Goal: Find specific page/section: Find specific page/section

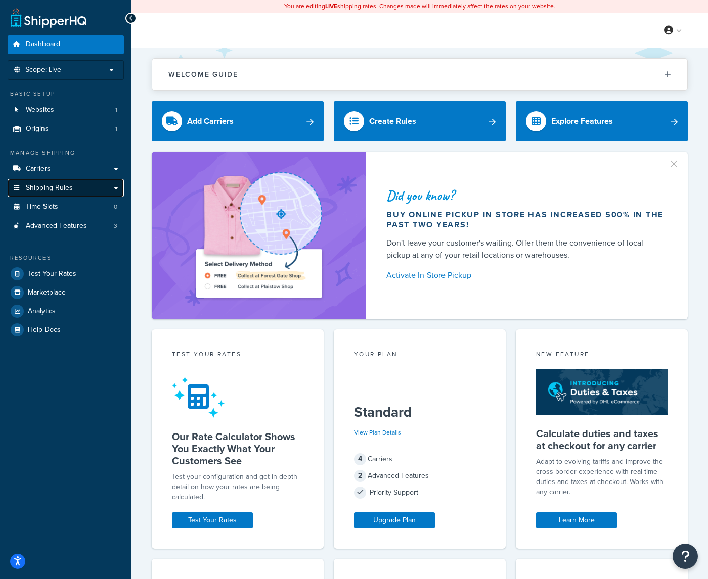
click at [58, 185] on span "Shipping Rules" at bounding box center [49, 188] width 47 height 9
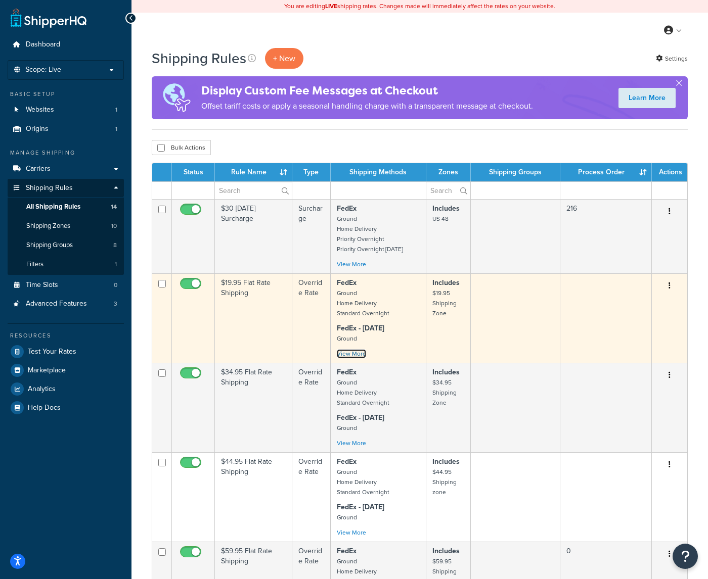
click at [349, 356] on link "View More" at bounding box center [351, 353] width 29 height 9
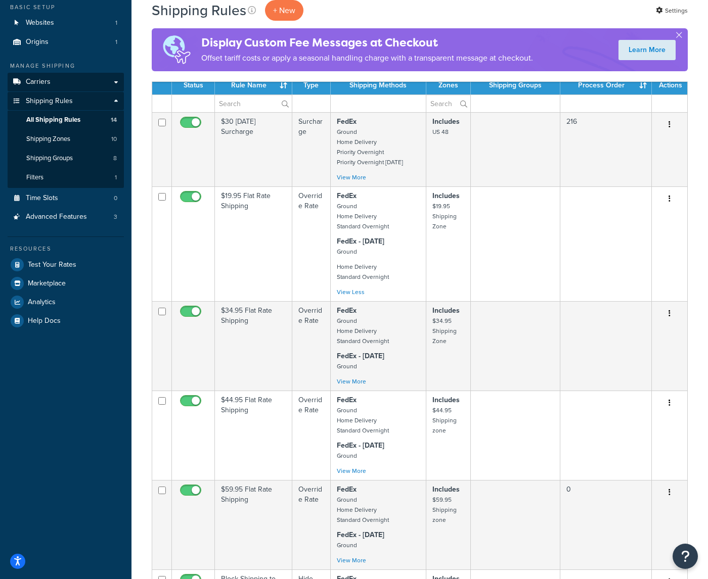
scroll to position [111, 0]
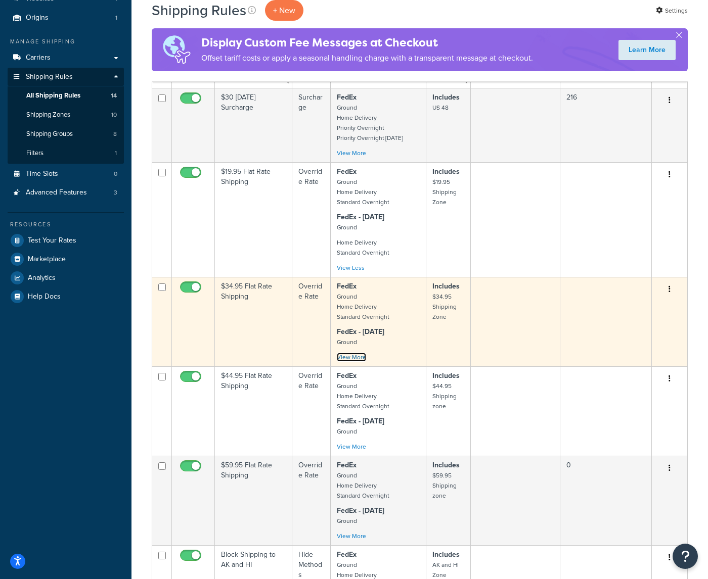
click at [357, 357] on link "View More" at bounding box center [351, 357] width 29 height 9
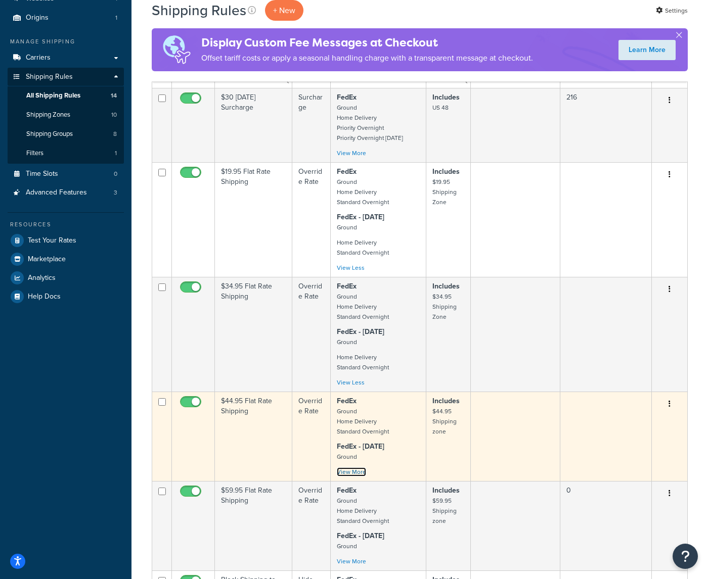
click at [355, 471] on link "View More" at bounding box center [351, 472] width 29 height 9
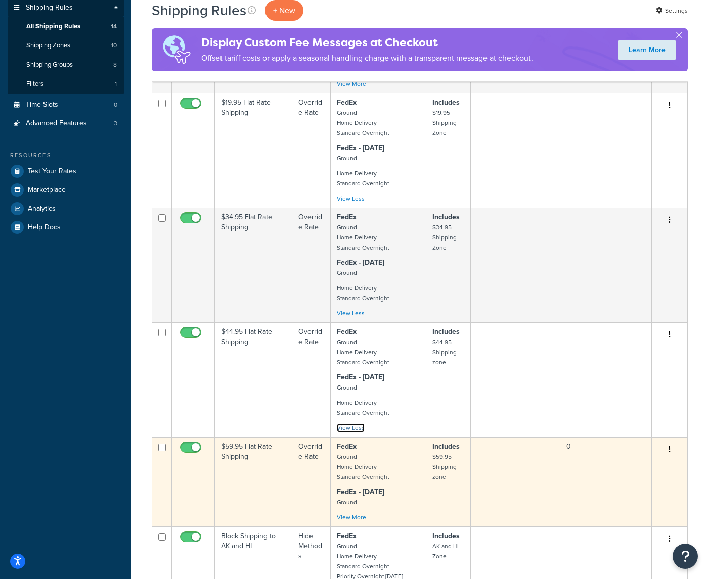
scroll to position [240, 0]
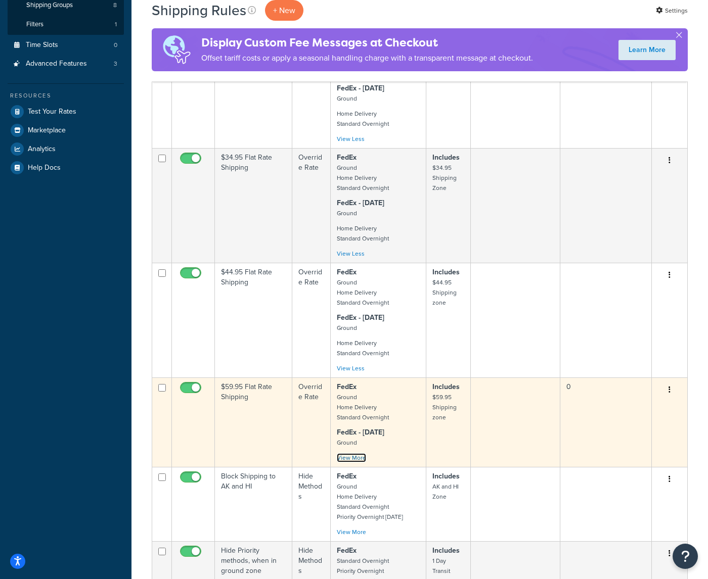
click at [357, 460] on link "View More" at bounding box center [351, 458] width 29 height 9
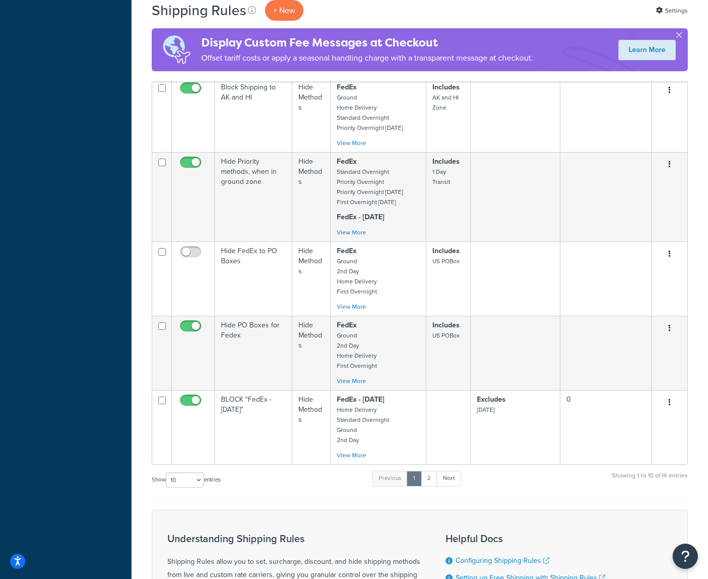
scroll to position [829, 0]
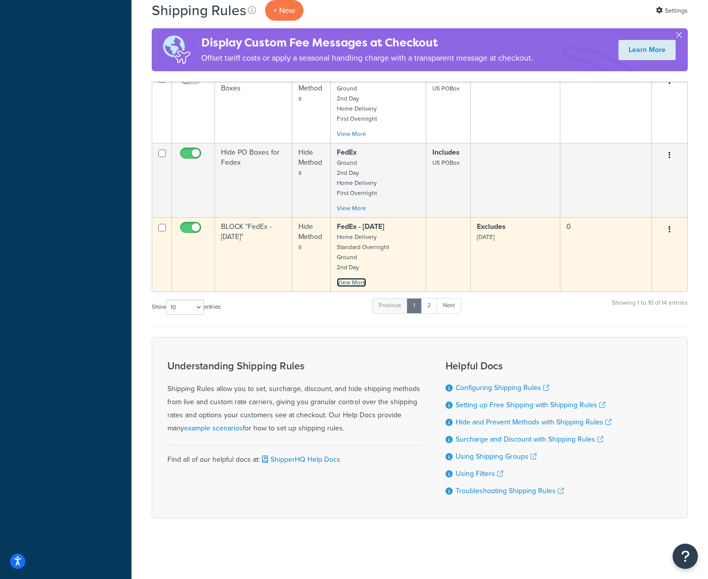
click at [351, 284] on link "View More" at bounding box center [351, 282] width 29 height 9
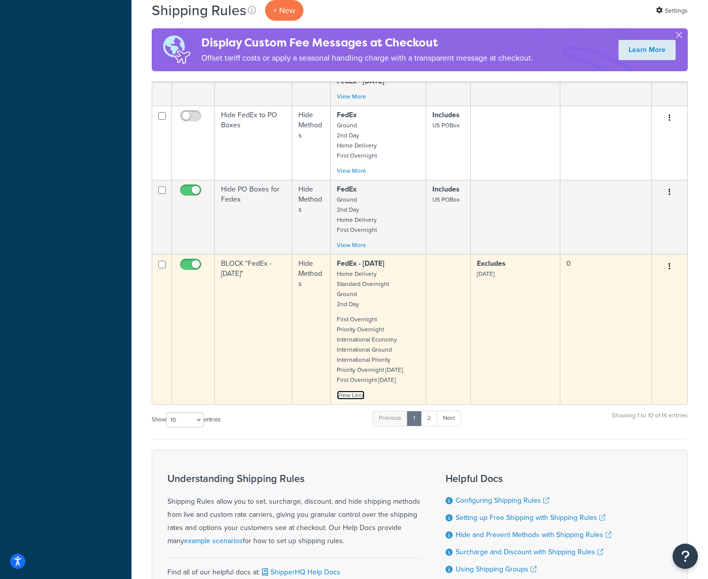
scroll to position [780, 0]
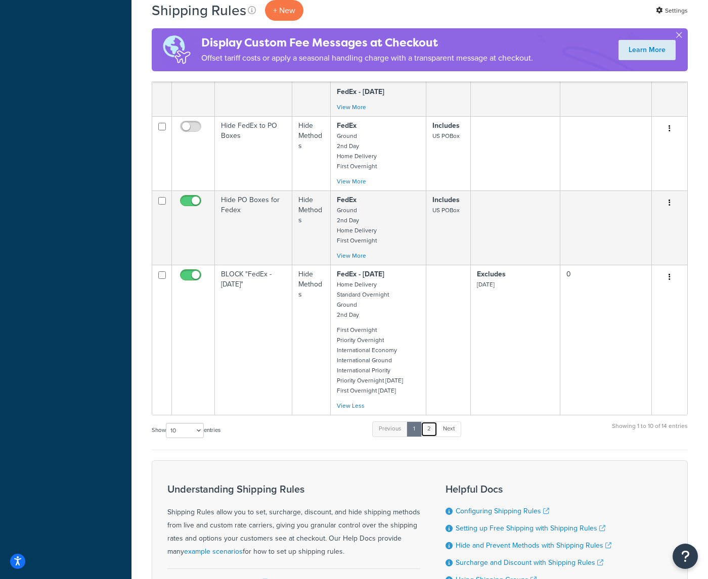
click at [433, 430] on link "2" at bounding box center [429, 429] width 17 height 15
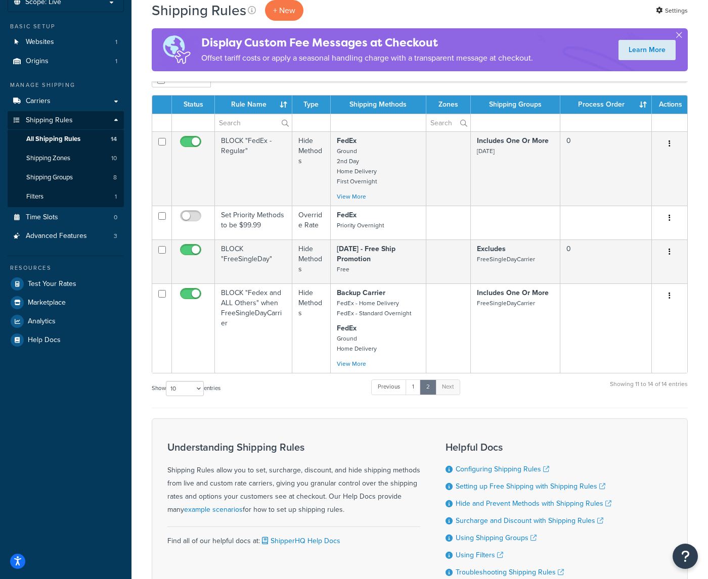
scroll to position [49, 0]
